Goal: Use online tool/utility: Utilize a website feature to perform a specific function

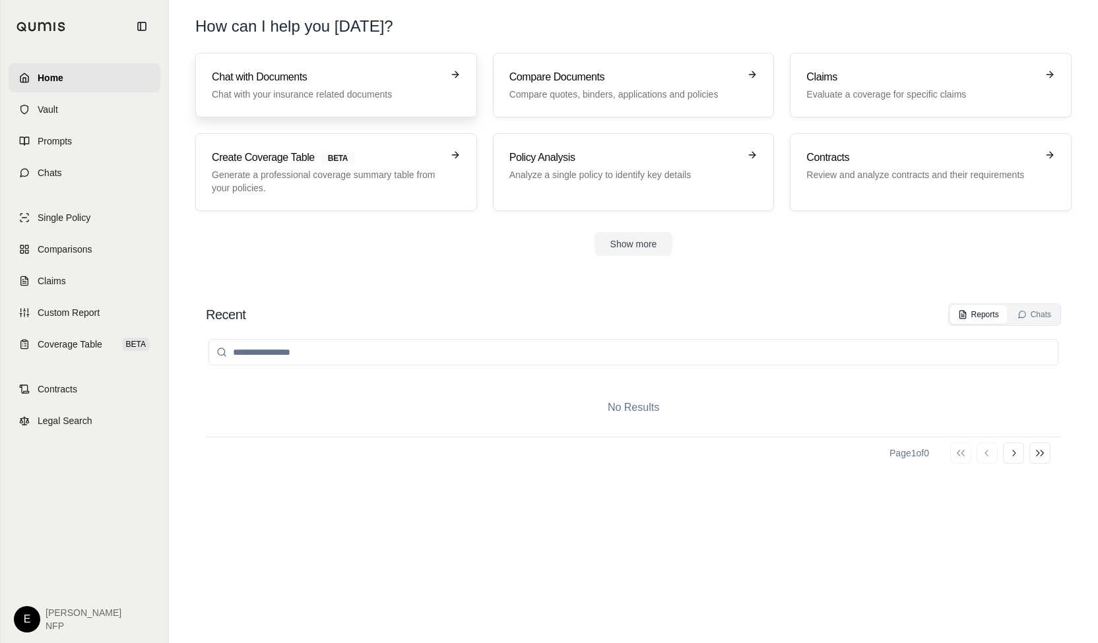
click at [457, 70] on icon at bounding box center [455, 74] width 11 height 11
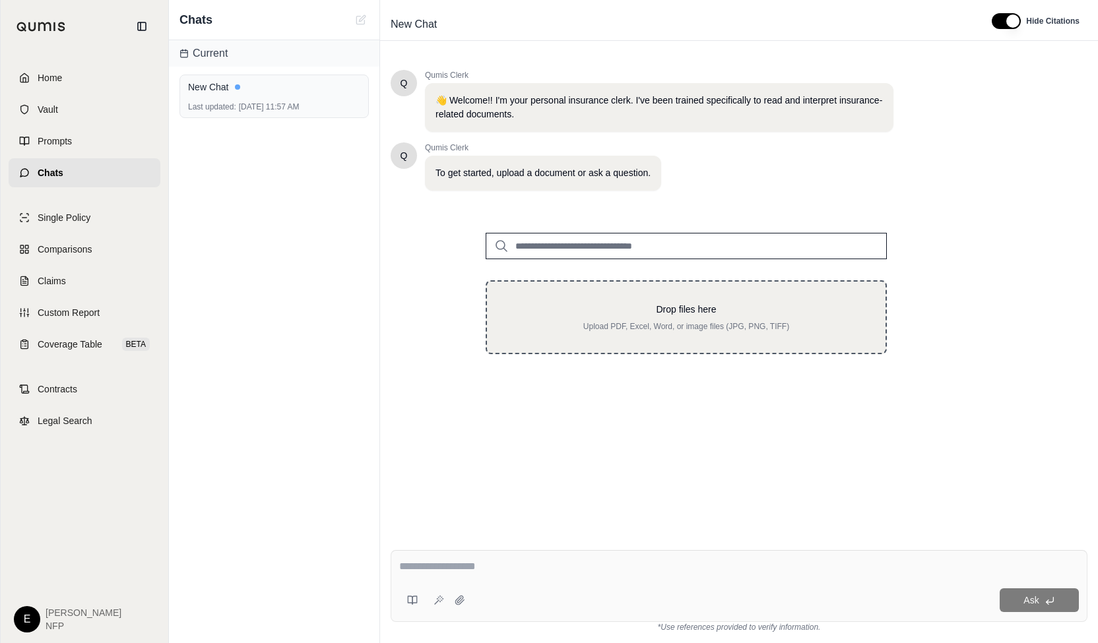
click at [516, 297] on div "Drop files here Upload PDF, Excel, Word, or image files (JPG, PNG, TIFF)" at bounding box center [686, 317] width 401 height 74
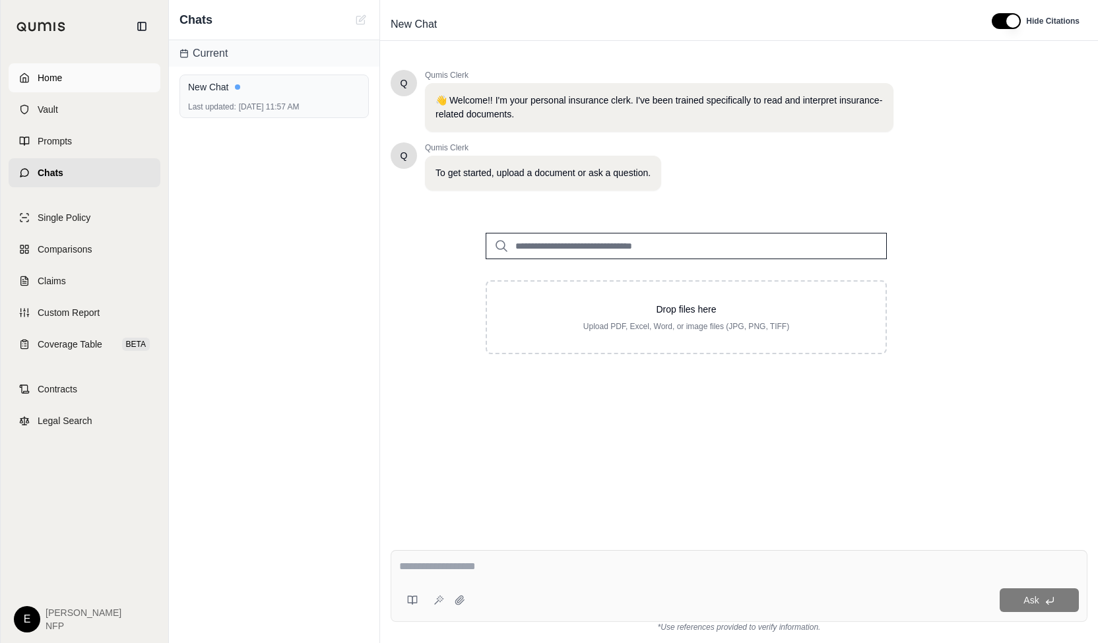
click at [57, 64] on link "Home" at bounding box center [85, 77] width 152 height 29
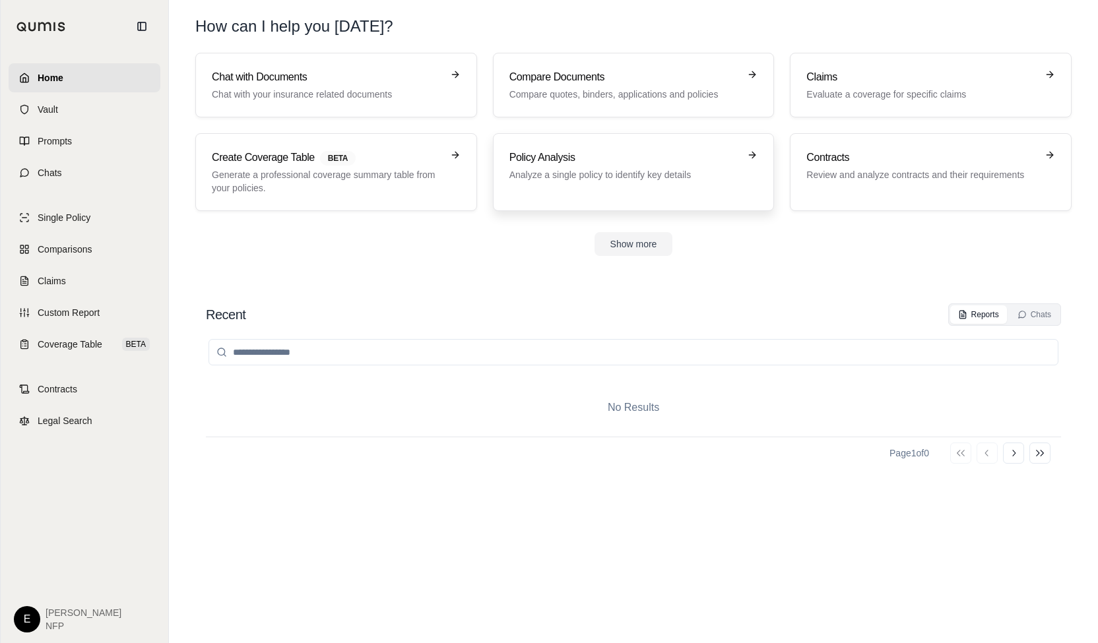
click at [591, 177] on p "Analyze a single policy to identify key details" at bounding box center [624, 174] width 230 height 13
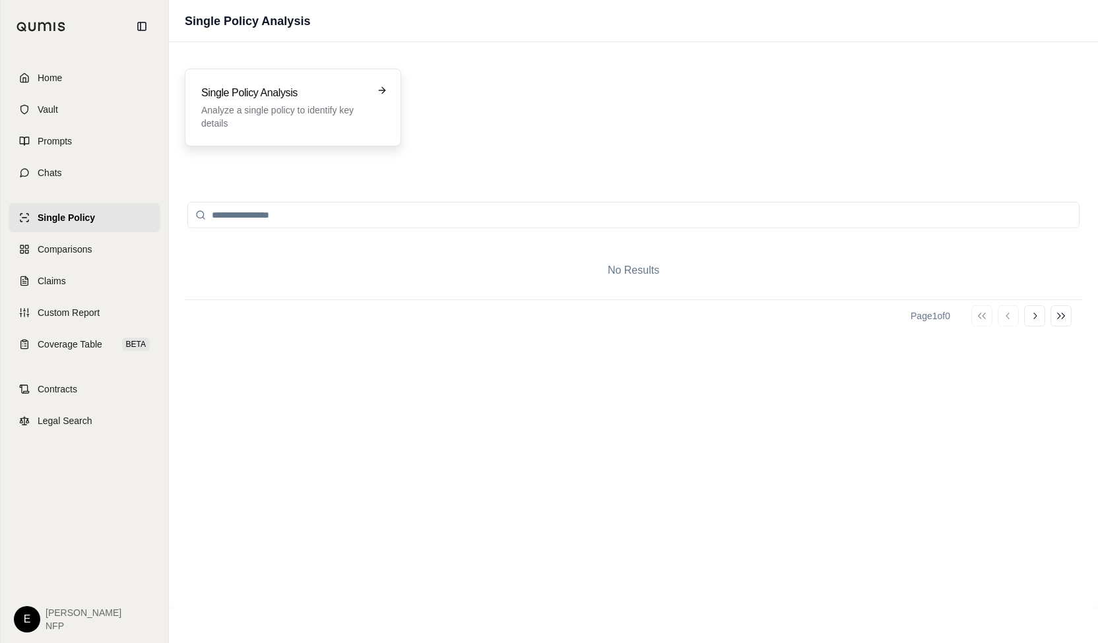
click at [293, 119] on p "Analyze a single policy to identify key details" at bounding box center [283, 117] width 165 height 26
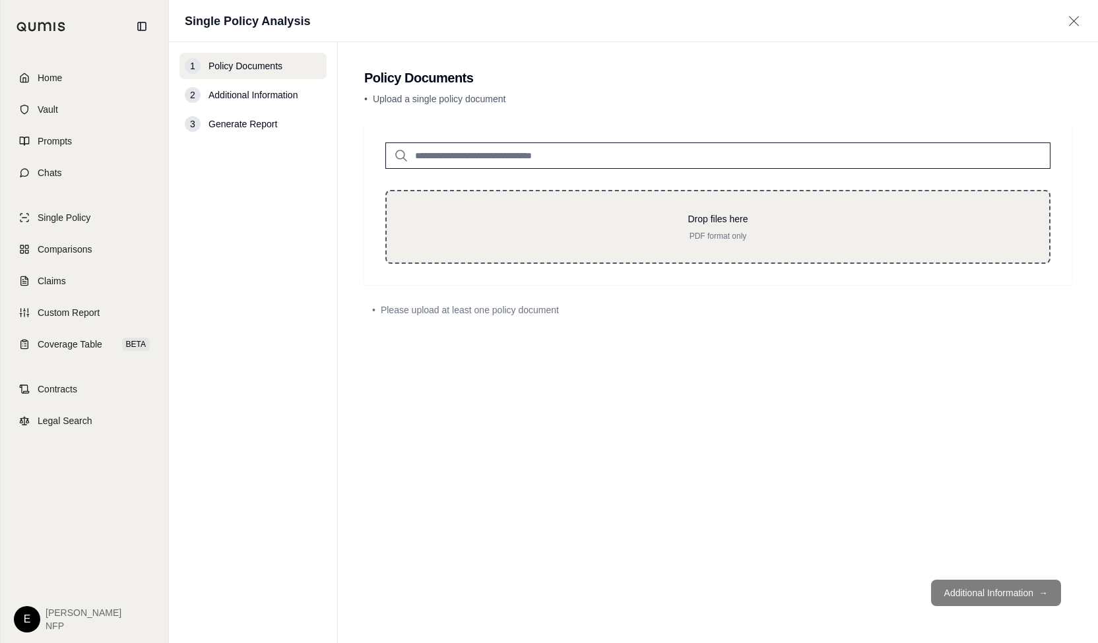
click at [550, 224] on p "Drop files here" at bounding box center [718, 219] width 620 height 13
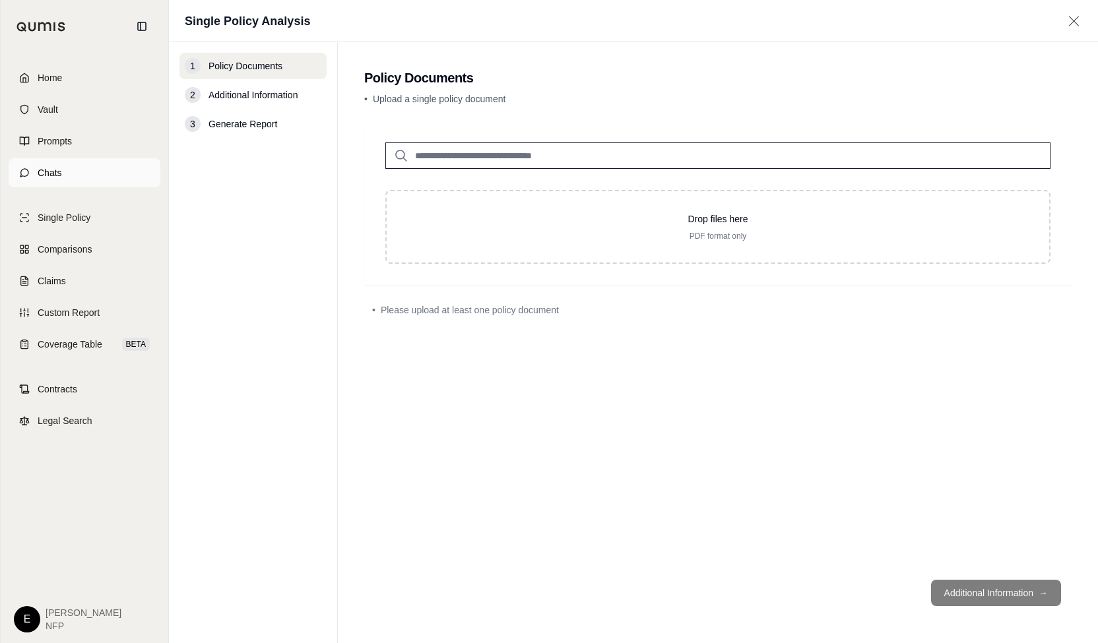
click at [73, 176] on link "Chats" at bounding box center [85, 172] width 152 height 29
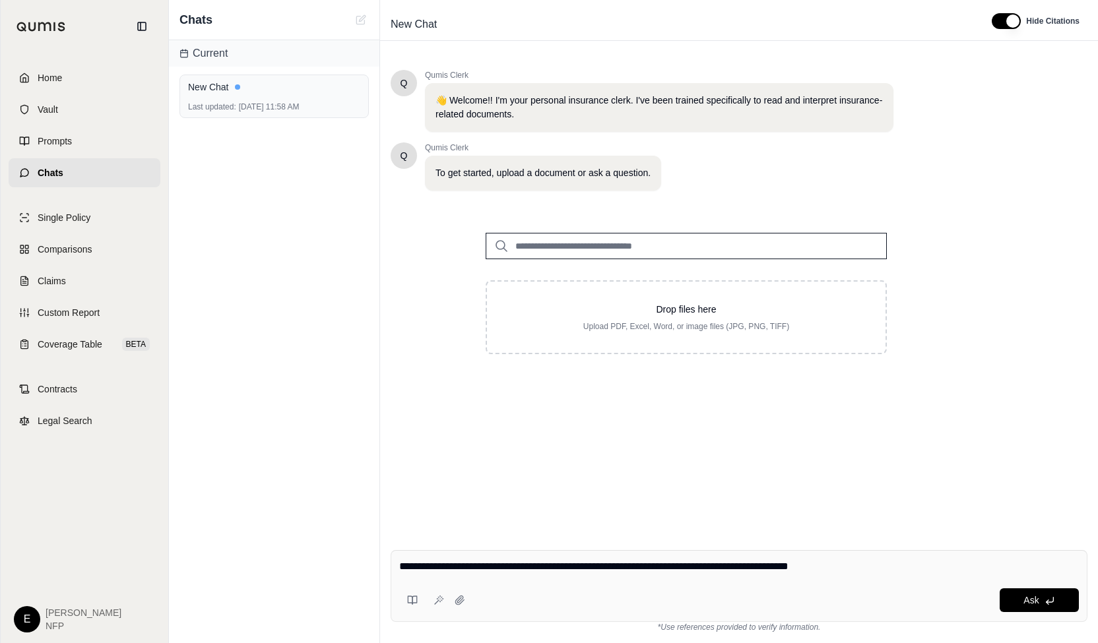
type textarea "**********"
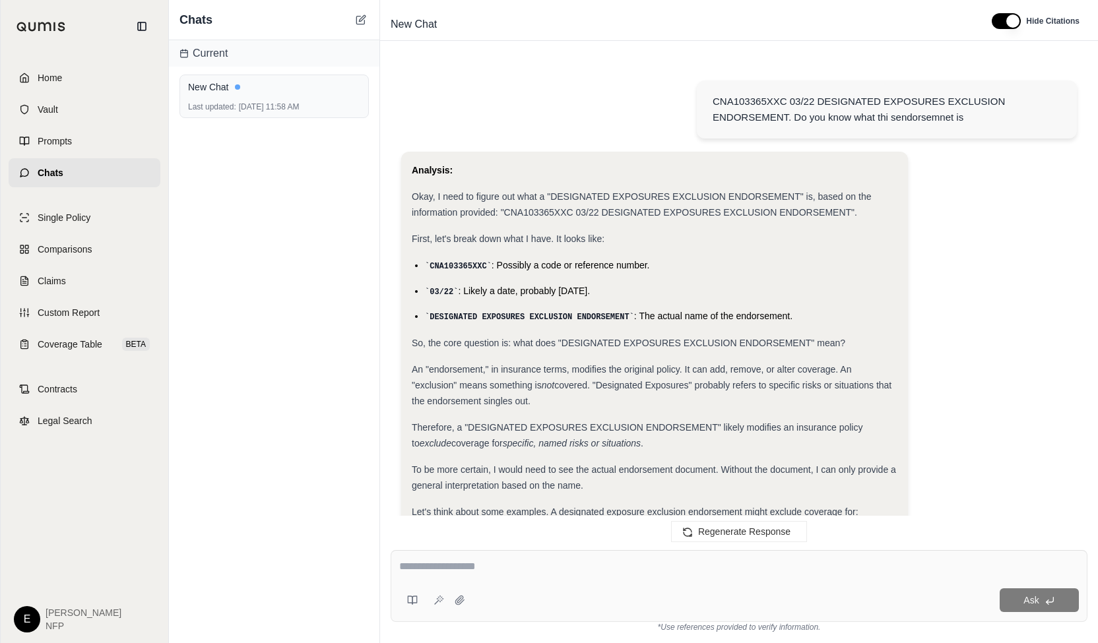
scroll to position [446, 0]
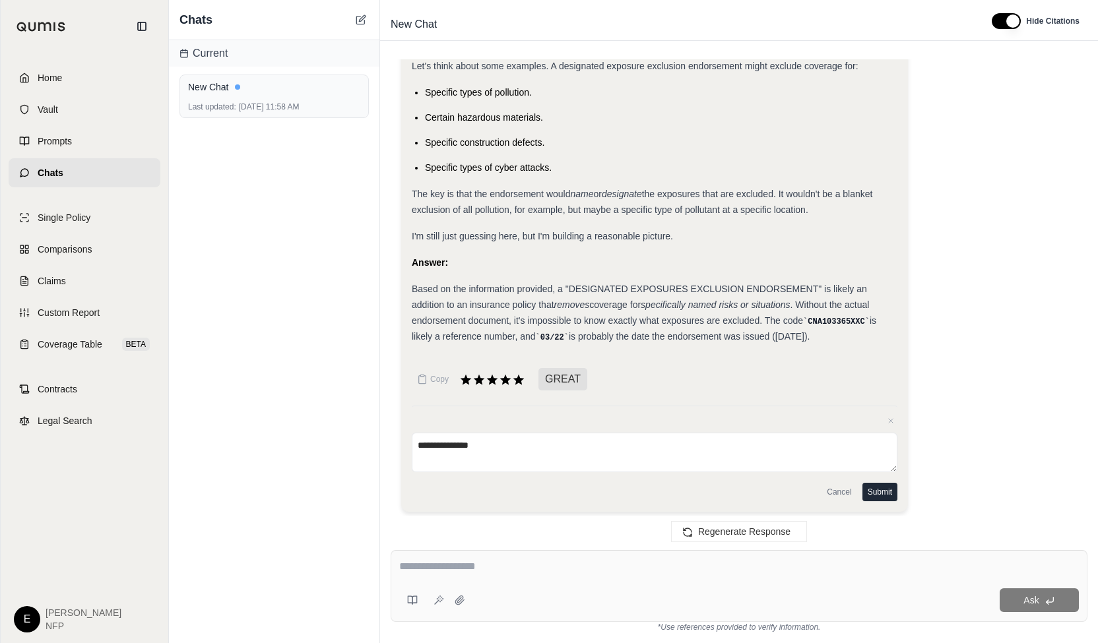
type textarea "**********"
click at [797, 393] on button "Submit" at bounding box center [880, 492] width 35 height 18
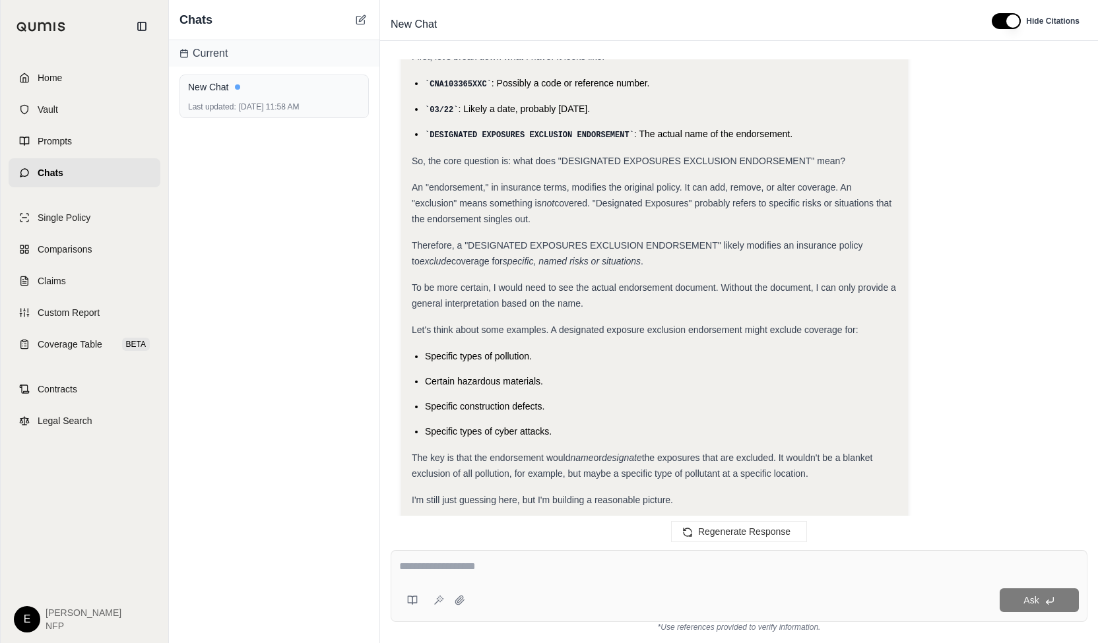
scroll to position [338, 0]
